Goal: Task Accomplishment & Management: Complete application form

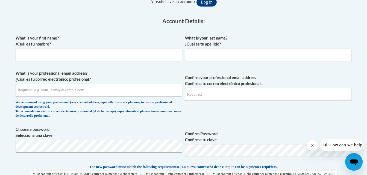
scroll to position [138, 0]
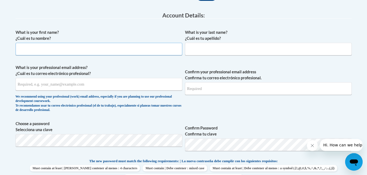
click at [59, 52] on input "What is your first name? ¿Cuál es tu nombre?" at bounding box center [99, 49] width 167 height 13
type input "[PERSON_NAME]"
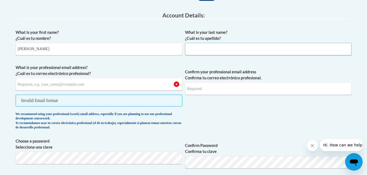
click at [193, 49] on input "What is your last name? ¿Cuál es tu apellido?" at bounding box center [268, 49] width 167 height 13
type input "[PERSON_NAME]"
click at [120, 88] on input "What is your professional email address? ¿Cuál es tu correo electrónico profesi…" at bounding box center [99, 84] width 167 height 13
type input "[EMAIL_ADDRESS][DOMAIN_NAME]"
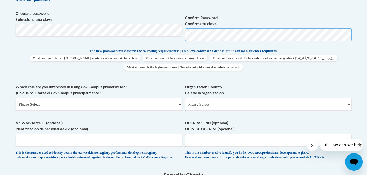
scroll to position [237, 0]
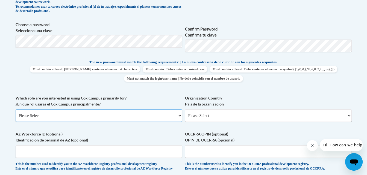
click at [96, 117] on select "Please Select College/University | Colegio/Universidad Community/Nonprofit Part…" at bounding box center [99, 115] width 167 height 13
select select "fbf2d438-af2f-41f8-98f1-81c410e29de3"
click at [16, 109] on select "Please Select College/University | Colegio/Universidad Community/Nonprofit Part…" at bounding box center [99, 115] width 167 height 13
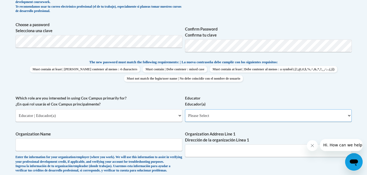
click at [200, 115] on select "Please Select Early Learning/Daycare Teacher/Family Home Care Provider | Maestr…" at bounding box center [268, 115] width 167 height 13
select select "8e40623d-54d0-45cd-9f92-5df65cd3f8cf"
click at [185, 109] on select "Please Select Early Learning/Daycare Teacher/Family Home Care Provider | Maestr…" at bounding box center [268, 115] width 167 height 13
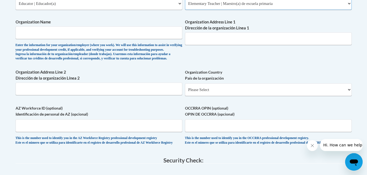
scroll to position [347, 0]
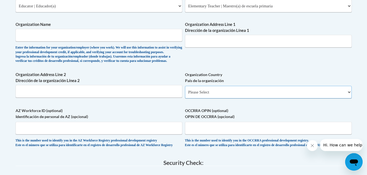
click at [205, 99] on select "Please Select [GEOGRAPHIC_DATA] | [GEOGRAPHIC_DATA] Outside of [GEOGRAPHIC_DATA…" at bounding box center [268, 92] width 167 height 13
select select "ad49bcad-a171-4b2e-b99c-48b446064914"
click at [185, 95] on select "Please Select [GEOGRAPHIC_DATA] | [GEOGRAPHIC_DATA] Outside of [GEOGRAPHIC_DATA…" at bounding box center [268, 92] width 167 height 13
select select
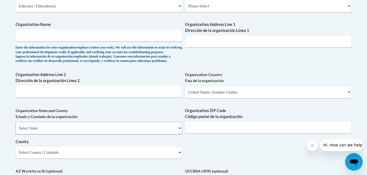
click at [110, 135] on select "Select State [US_STATE] [US_STATE] [US_STATE] [US_STATE] [US_STATE] [US_STATE] …" at bounding box center [99, 128] width 167 height 13
select select "[US_STATE]"
click at [16, 131] on select "Select State [US_STATE] [US_STATE] [US_STATE] [US_STATE] [US_STATE] [US_STATE] …" at bounding box center [99, 128] width 167 height 13
click at [193, 134] on input "Organization ZIP Code Código postal de la organización" at bounding box center [268, 127] width 167 height 13
click at [208, 151] on div "What is your first name? ¿Cuál es tu nombre? [PERSON_NAME] What is your last na…" at bounding box center [184, 16] width 336 height 396
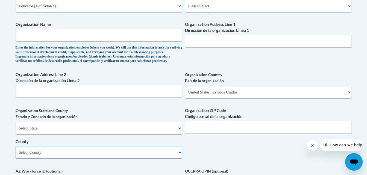
click at [169, 159] on select "Select County Alamance [PERSON_NAME] [PERSON_NAME] [PERSON_NAME] [PERSON_NAME] …" at bounding box center [99, 152] width 167 height 13
select select "Duplin"
click at [16, 155] on select "Select County Alamance [PERSON_NAME] [PERSON_NAME] [PERSON_NAME] [PERSON_NAME] …" at bounding box center [99, 152] width 167 height 13
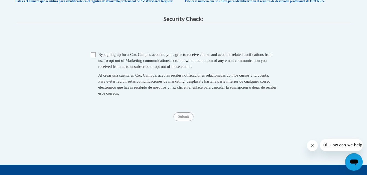
scroll to position [559, 0]
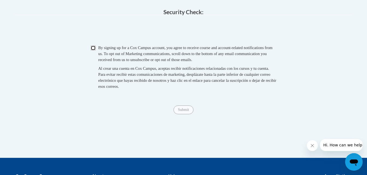
click at [93, 51] on input "Checkbox" at bounding box center [93, 48] width 5 height 5
checkbox input "true"
click at [182, 114] on input "Submit" at bounding box center [183, 110] width 20 height 9
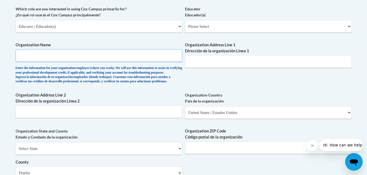
scroll to position [325, 0]
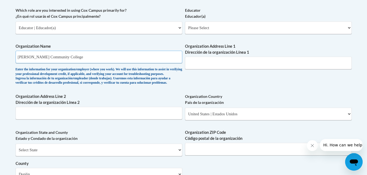
drag, startPoint x: 82, startPoint y: 57, endPoint x: 0, endPoint y: 58, distance: 81.7
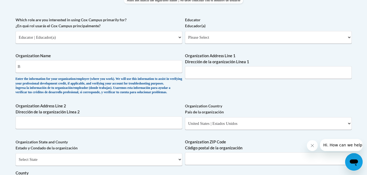
scroll to position [314, 0]
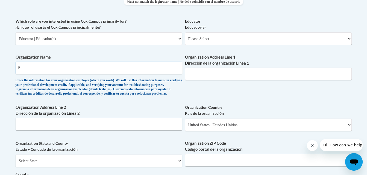
click at [52, 70] on input "B" at bounding box center [99, 68] width 167 height 13
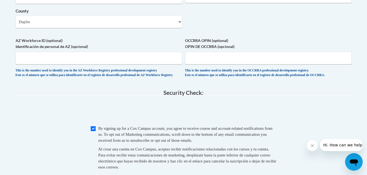
scroll to position [525, 0]
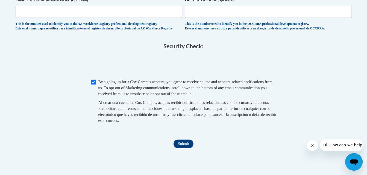
type input "[PERSON_NAME] Insurance Group"
click at [183, 149] on input "Submit" at bounding box center [183, 144] width 20 height 9
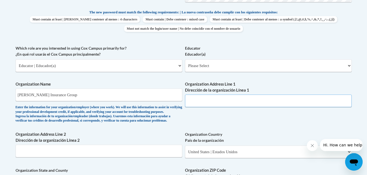
scroll to position [289, 0]
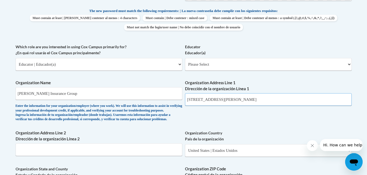
type input "[STREET_ADDRESS][PERSON_NAME]"
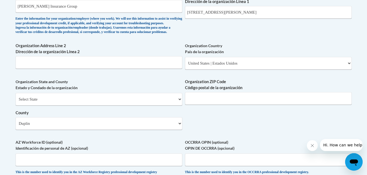
scroll to position [373, 0]
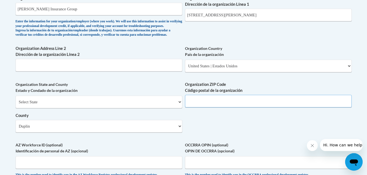
click at [195, 108] on input "Organization ZIP Code Código postal de la organización" at bounding box center [268, 101] width 167 height 13
type input "28365"
click at [132, 131] on select "Select County Alamance [PERSON_NAME] [PERSON_NAME] [PERSON_NAME] [PERSON_NAME] …" at bounding box center [99, 126] width 167 height 13
select select "[PERSON_NAME]"
click at [16, 129] on select "Select County Alamance [PERSON_NAME] [PERSON_NAME] [PERSON_NAME] [PERSON_NAME] …" at bounding box center [99, 126] width 167 height 13
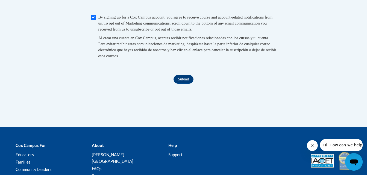
scroll to position [588, 0]
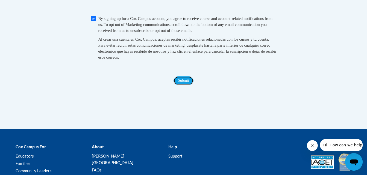
click at [184, 85] on input "Submit" at bounding box center [183, 80] width 20 height 9
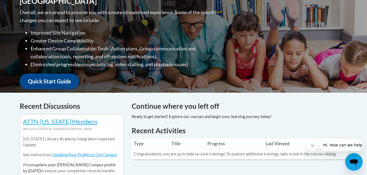
scroll to position [119, 0]
